Goal: Task Accomplishment & Management: Use online tool/utility

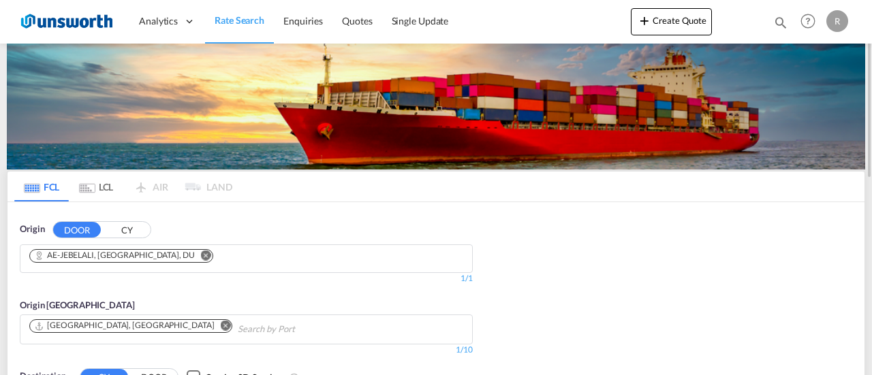
click at [569, 215] on div "Origin DOOR CY [GEOGRAPHIC_DATA], [GEOGRAPHIC_DATA], DU 1/3 1/ 1/1 Origin [GEOG…" at bounding box center [435, 321] width 857 height 238
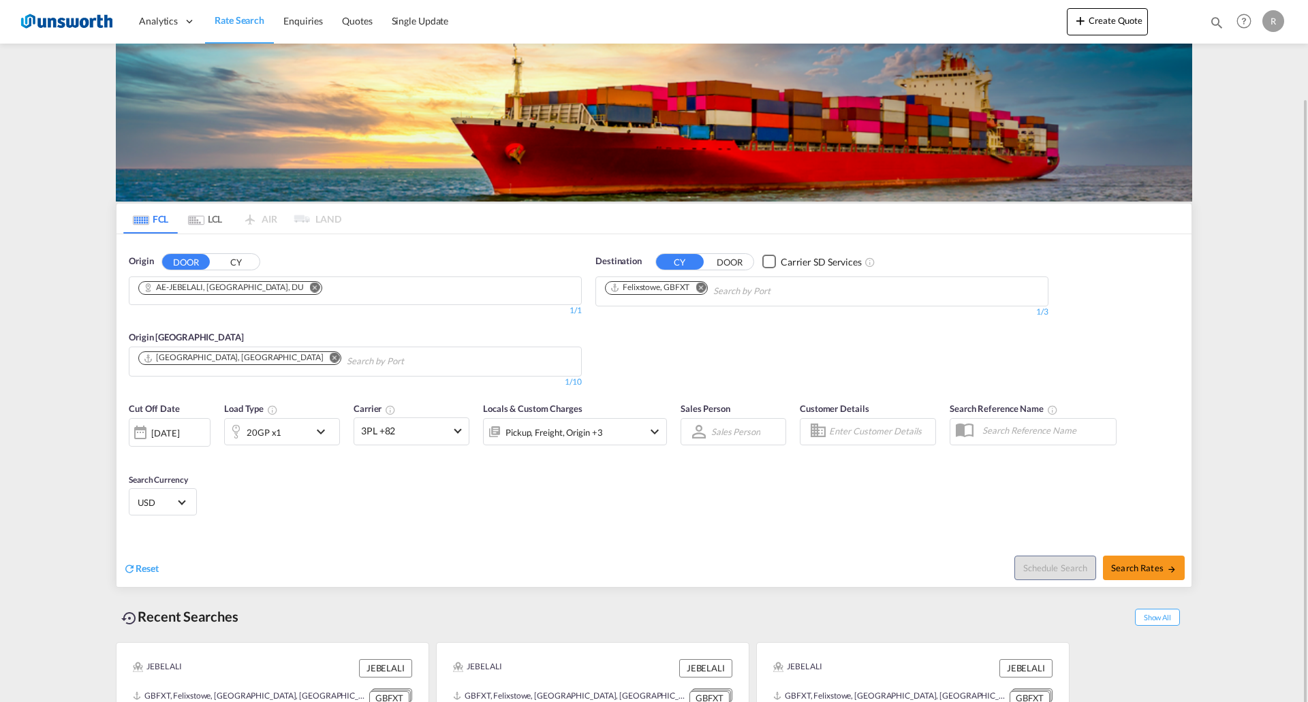
scroll to position [50, 0]
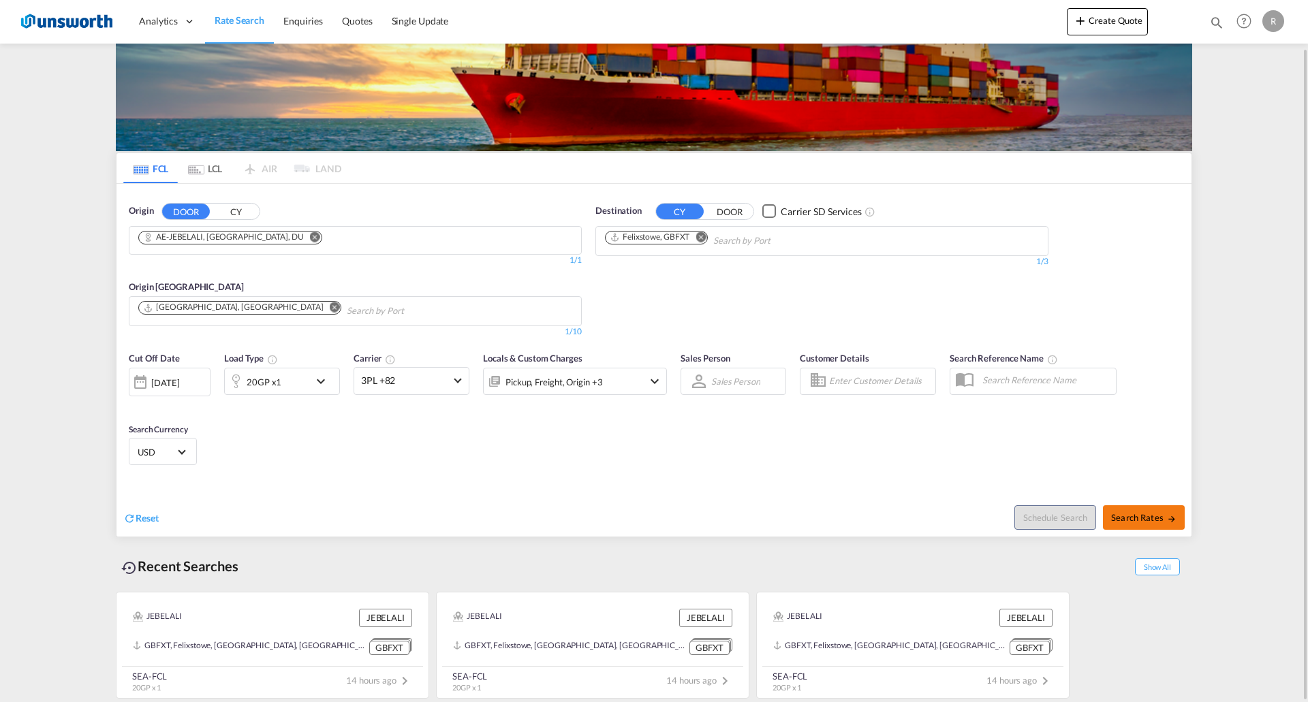
click at [569, 311] on md-icon "icon-arrow-right" at bounding box center [1172, 519] width 10 height 10
type input "[GEOGRAPHIC_DATA] to GBFXT / [DATE]"
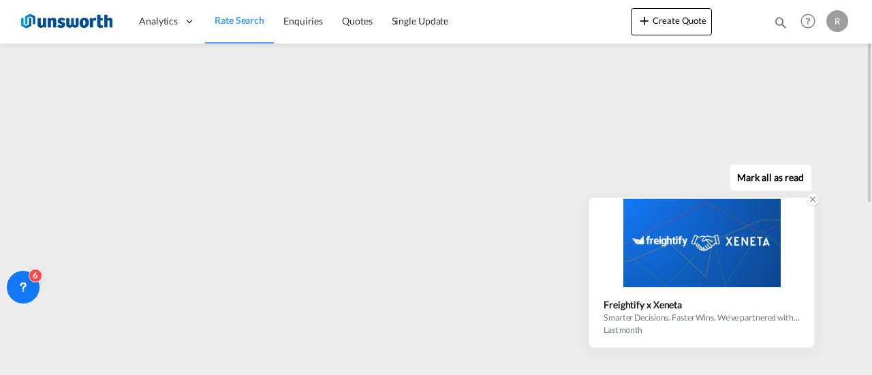
click at [569, 200] on icon at bounding box center [813, 200] width 5 height 5
